Goal: Transaction & Acquisition: Purchase product/service

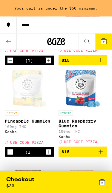
scroll to position [683, 0]
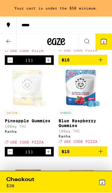
click at [11, 42] on icon at bounding box center [8, 41] width 7 height 7
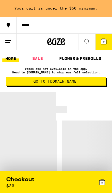
click at [39, 58] on link "SALE" at bounding box center [37, 58] width 17 height 7
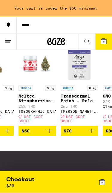
scroll to position [0, 113]
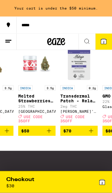
click at [82, 103] on p "Transdermal Patch - Relax Indica 10-Pack - 200mg" at bounding box center [78, 99] width 37 height 10
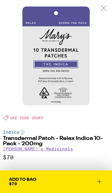
click at [102, 8] on icon at bounding box center [103, 7] width 6 height 5
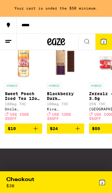
click at [25, 101] on p "Sweet Peach Iced Tea 12oz - 100mg" at bounding box center [23, 96] width 37 height 10
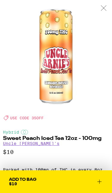
click at [104, 9] on icon at bounding box center [103, 7] width 6 height 5
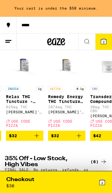
scroll to position [0, 3111]
